Goal: Check status: Check status

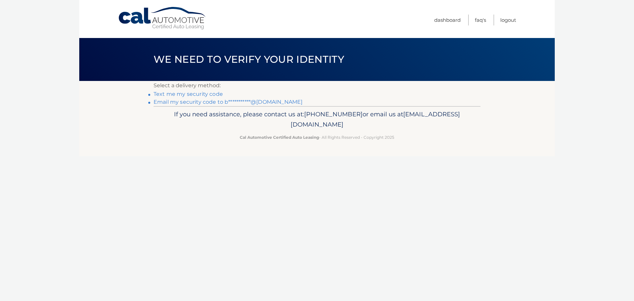
click at [195, 103] on link "**********" at bounding box center [228, 102] width 149 height 6
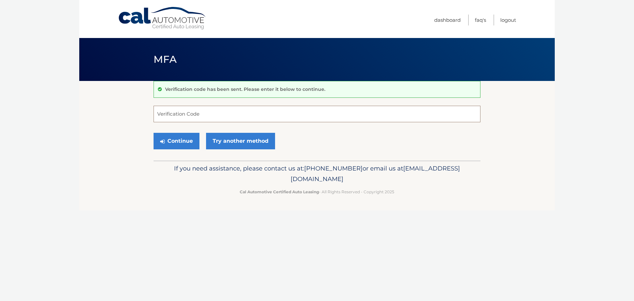
click at [204, 112] on input "Verification Code" at bounding box center [317, 114] width 327 height 17
type input "100268"
click at [170, 138] on button "Continue" at bounding box center [177, 141] width 46 height 17
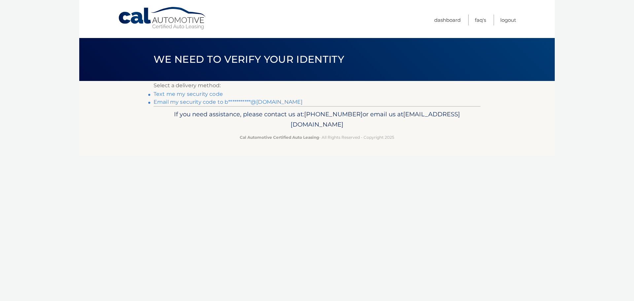
click at [201, 100] on link "**********" at bounding box center [228, 102] width 149 height 6
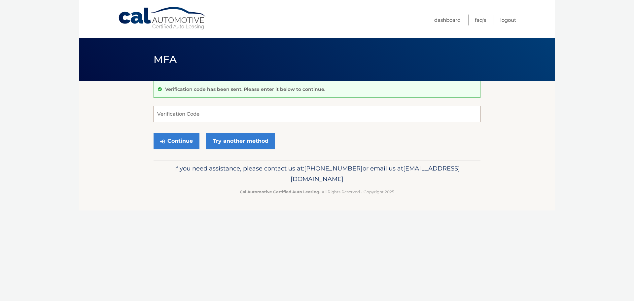
click at [168, 113] on input "Verification Code" at bounding box center [317, 114] width 327 height 17
type input "755835"
click at [175, 141] on button "Continue" at bounding box center [177, 141] width 46 height 17
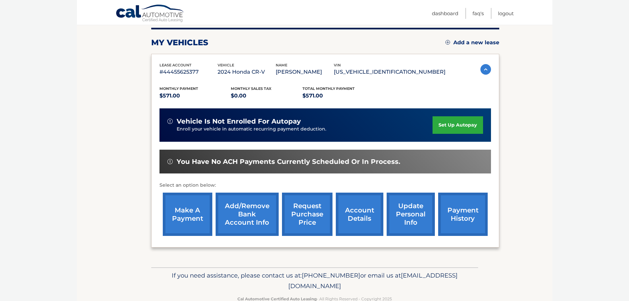
scroll to position [99, 0]
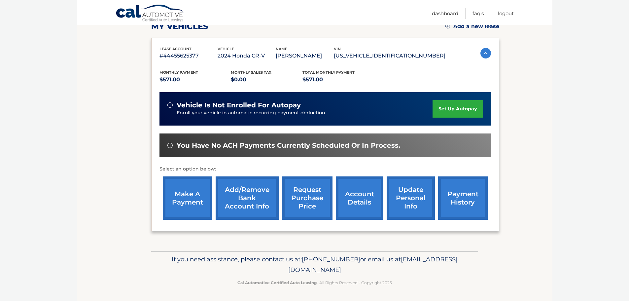
click at [461, 189] on link "payment history" at bounding box center [463, 197] width 50 height 43
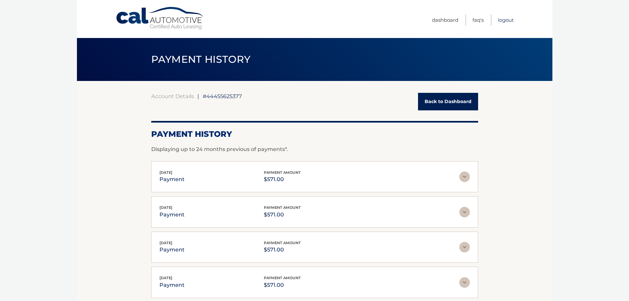
click at [505, 20] on link "Logout" at bounding box center [506, 20] width 16 height 11
